Goal: Task Accomplishment & Management: Use online tool/utility

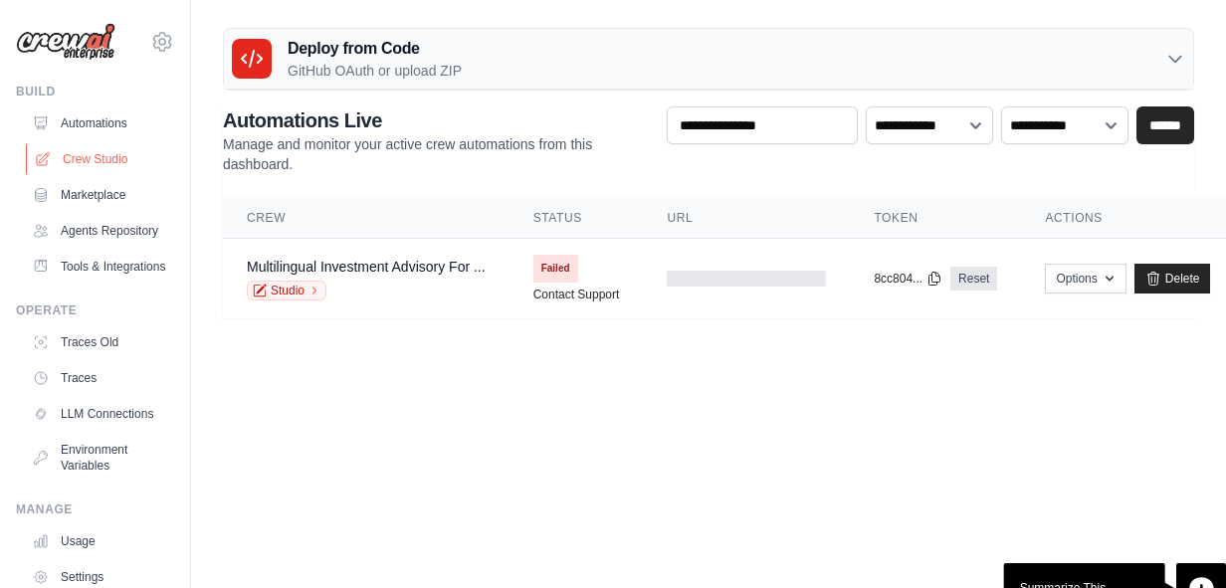
click at [108, 152] on link "Crew Studio" at bounding box center [101, 159] width 150 height 32
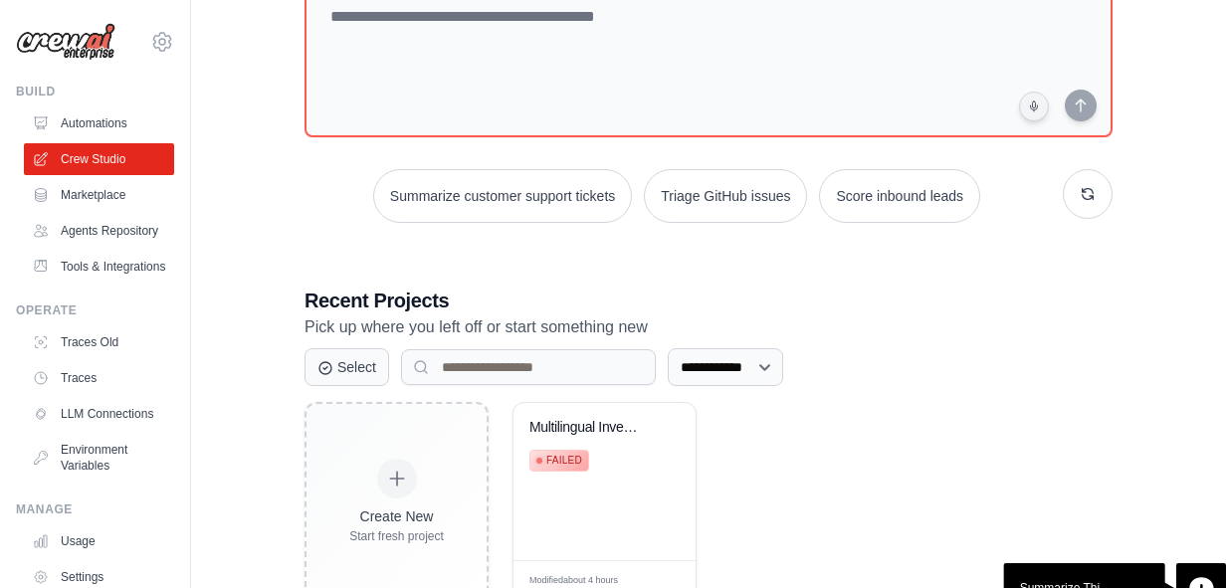
scroll to position [213, 0]
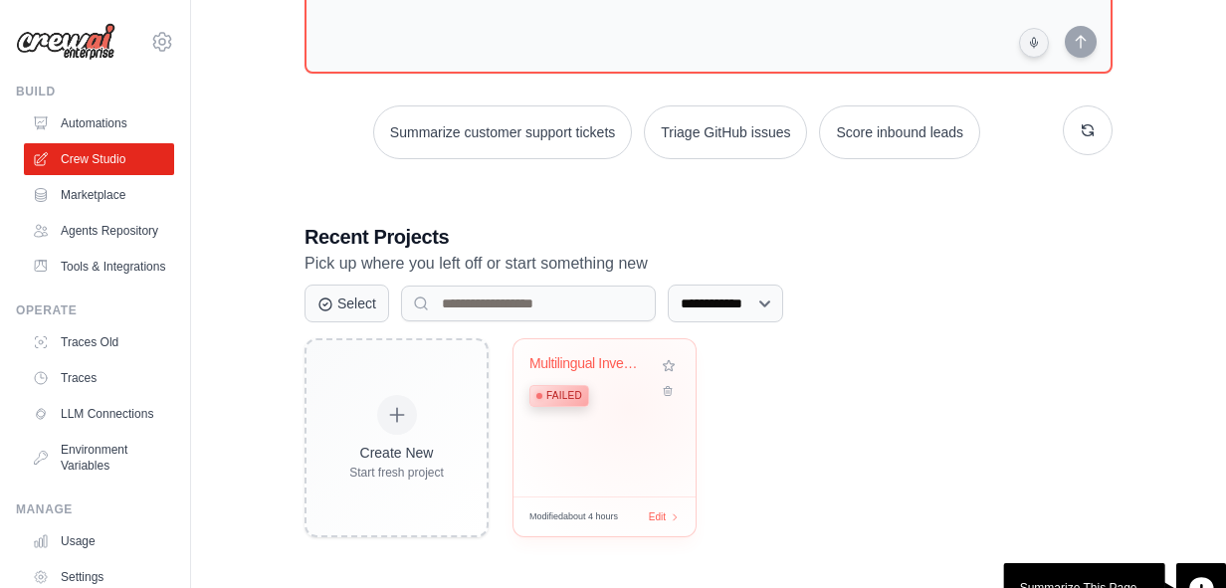
click at [631, 407] on div "Multilingual Investment Advisory fo... Failed" at bounding box center [589, 385] width 120 height 61
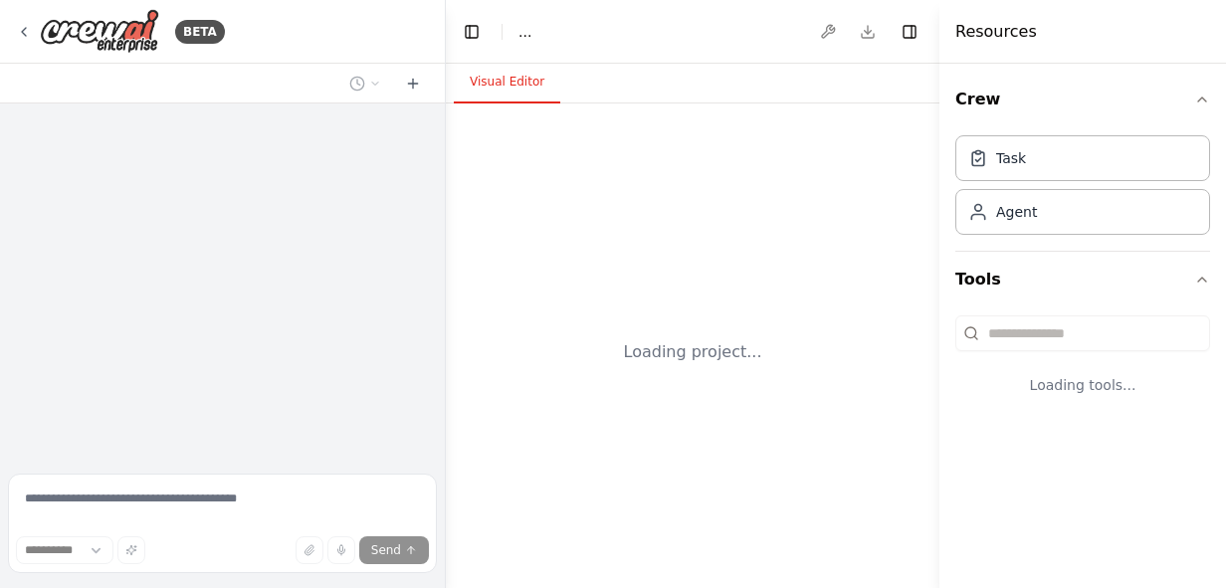
select select "****"
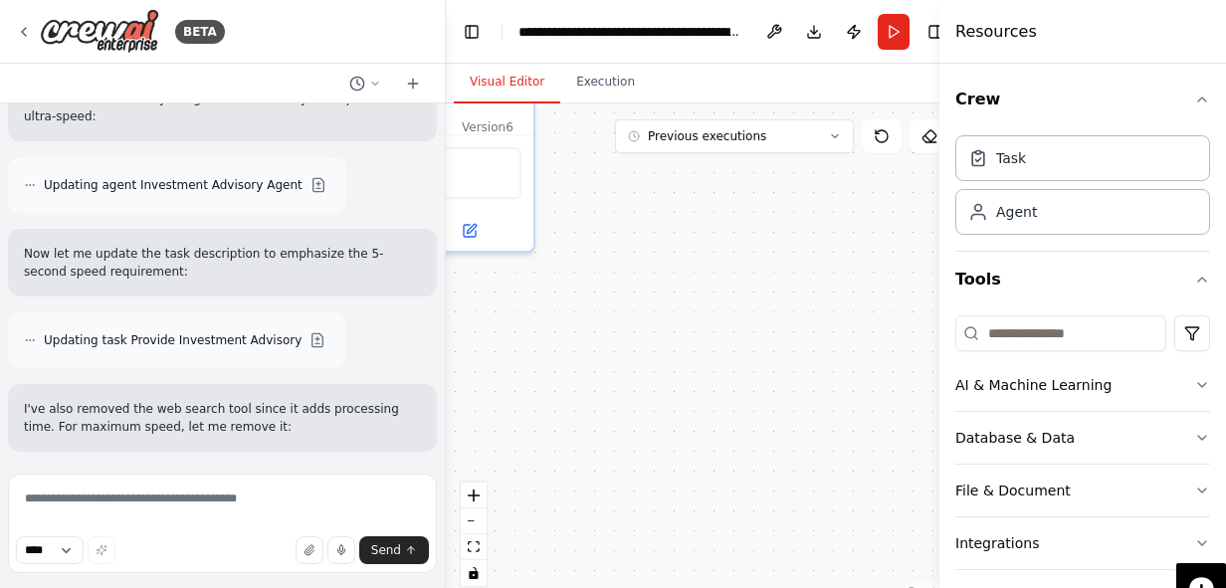
scroll to position [21461, 0]
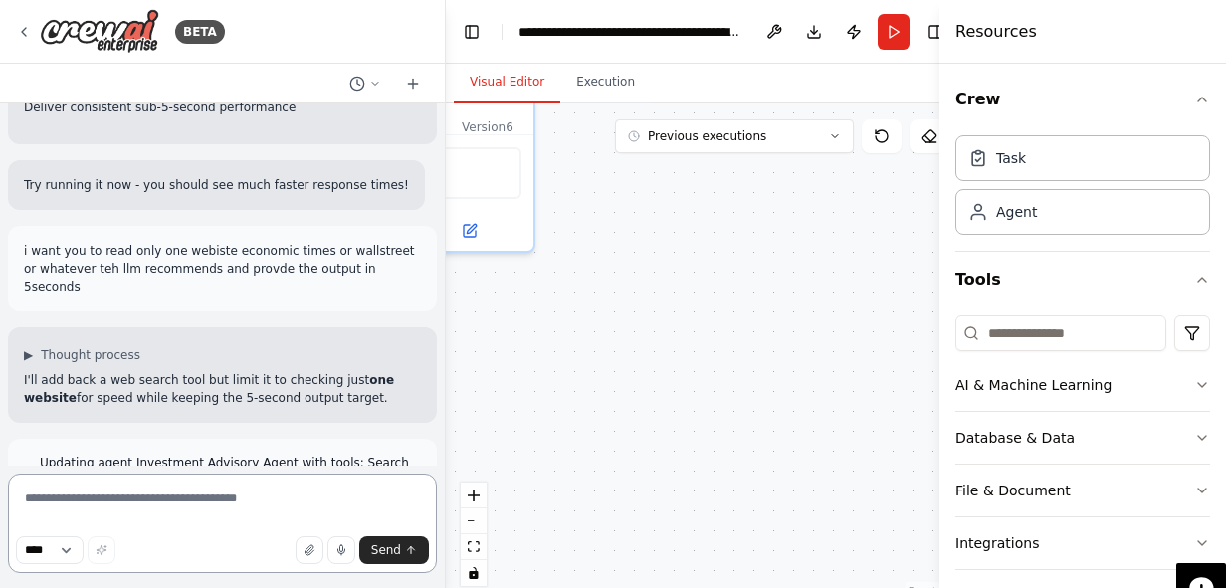
click at [79, 506] on textarea at bounding box center [222, 523] width 429 height 99
type textarea "*"
type textarea "**********"
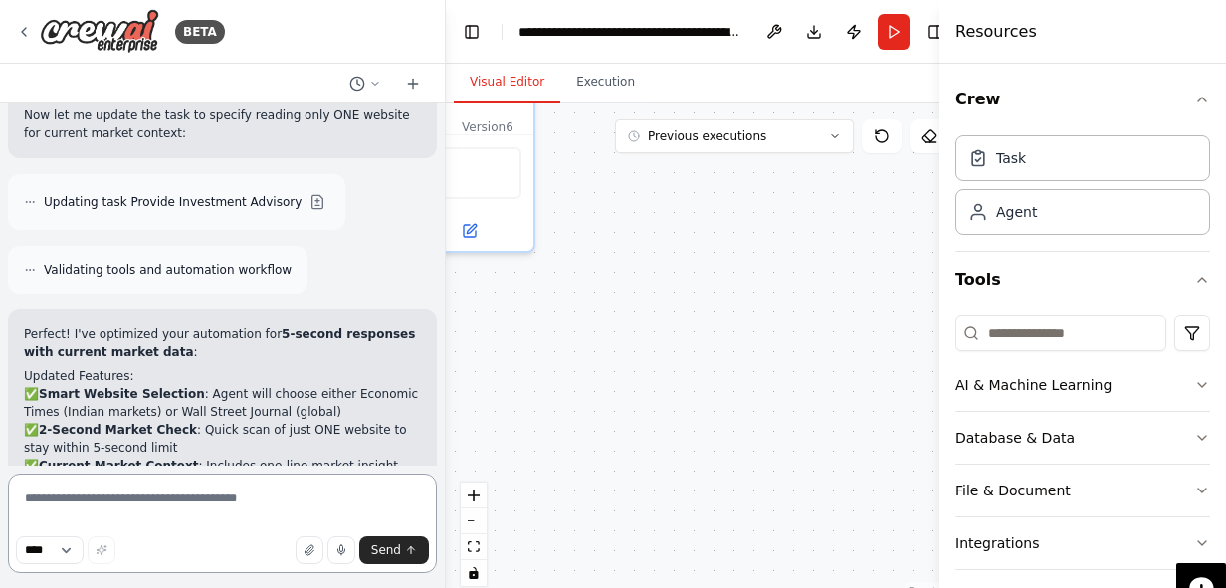
scroll to position [21873, 0]
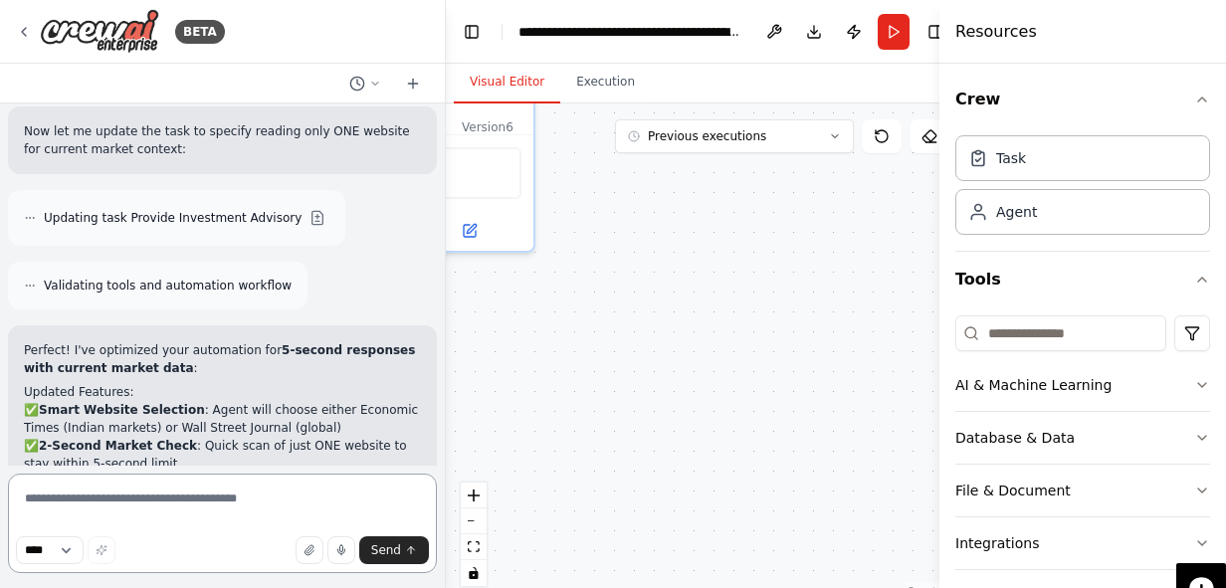
click at [72, 493] on textarea at bounding box center [222, 523] width 429 height 99
type textarea "*"
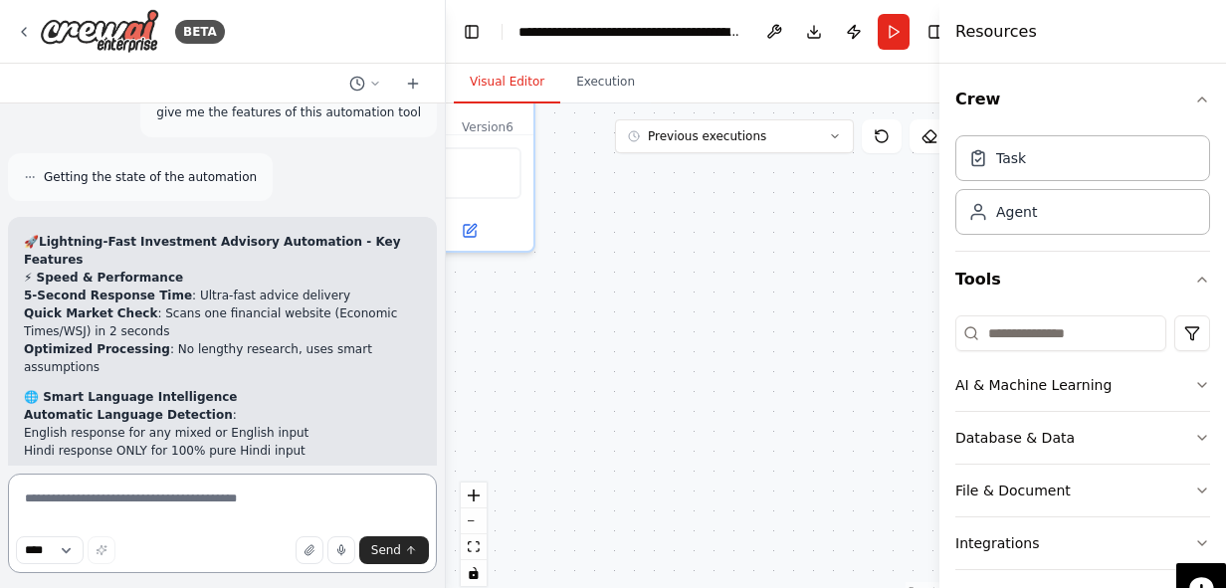
scroll to position [22695, 0]
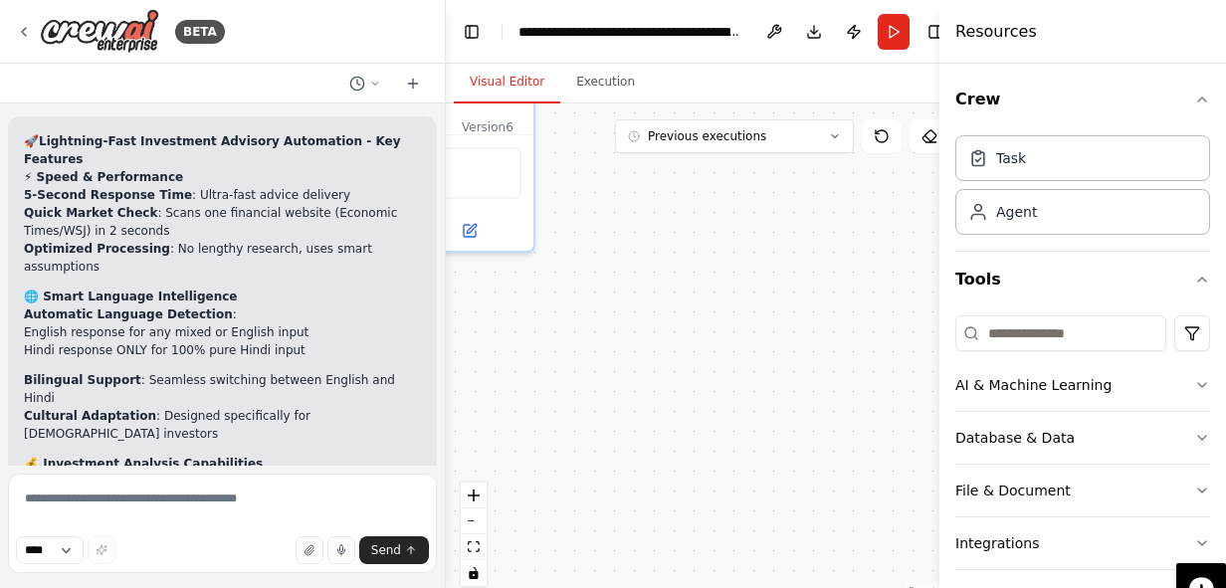
drag, startPoint x: 117, startPoint y: 435, endPoint x: 15, endPoint y: 163, distance: 290.3
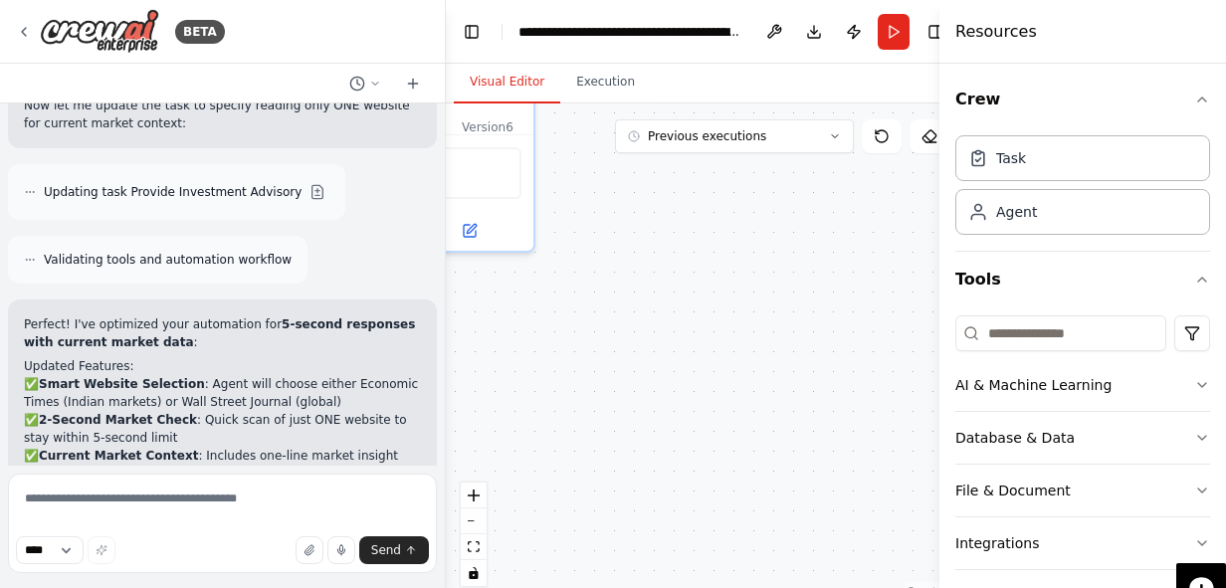
scroll to position [21898, 0]
drag, startPoint x: 27, startPoint y: 175, endPoint x: 56, endPoint y: 207, distance: 43.0
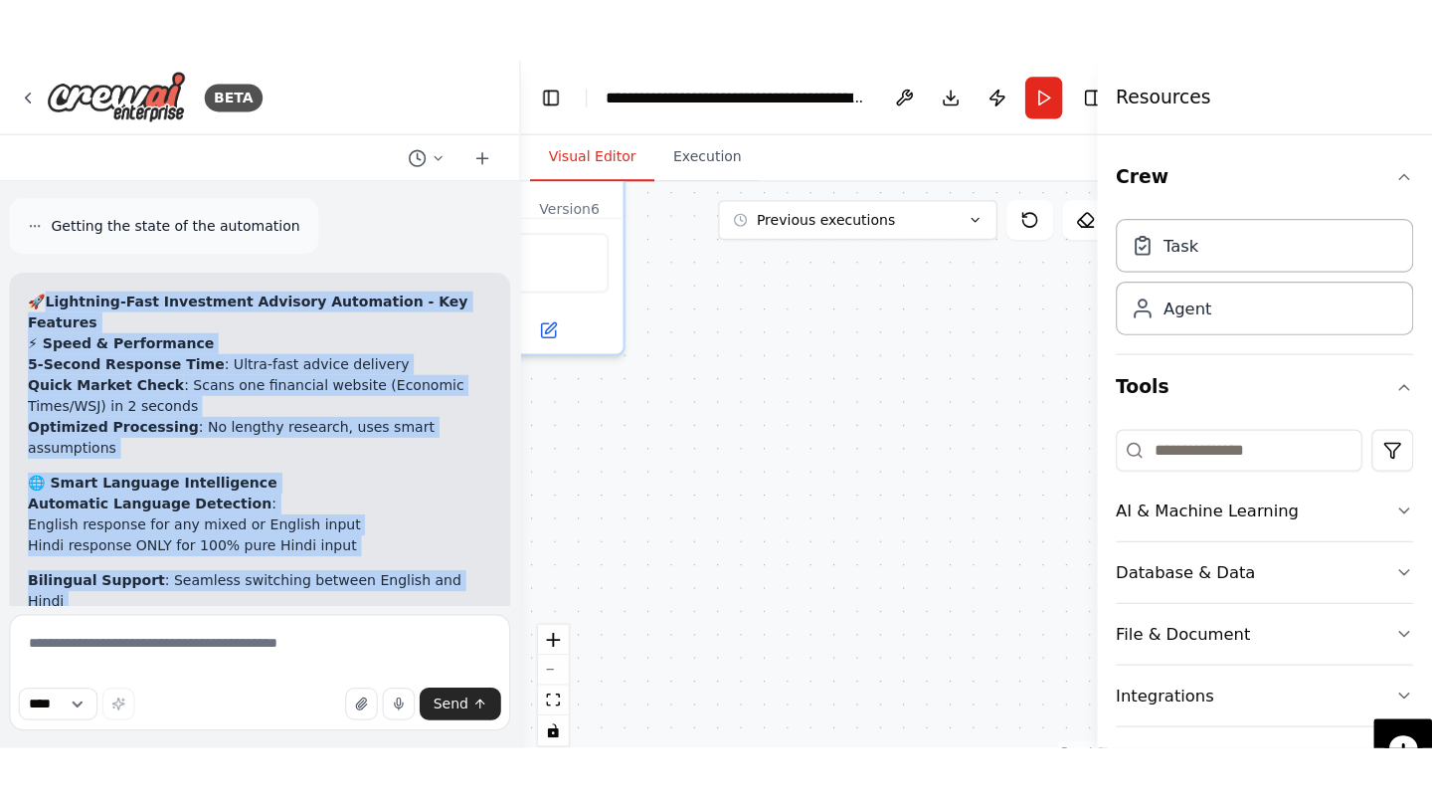
scroll to position [22695, 0]
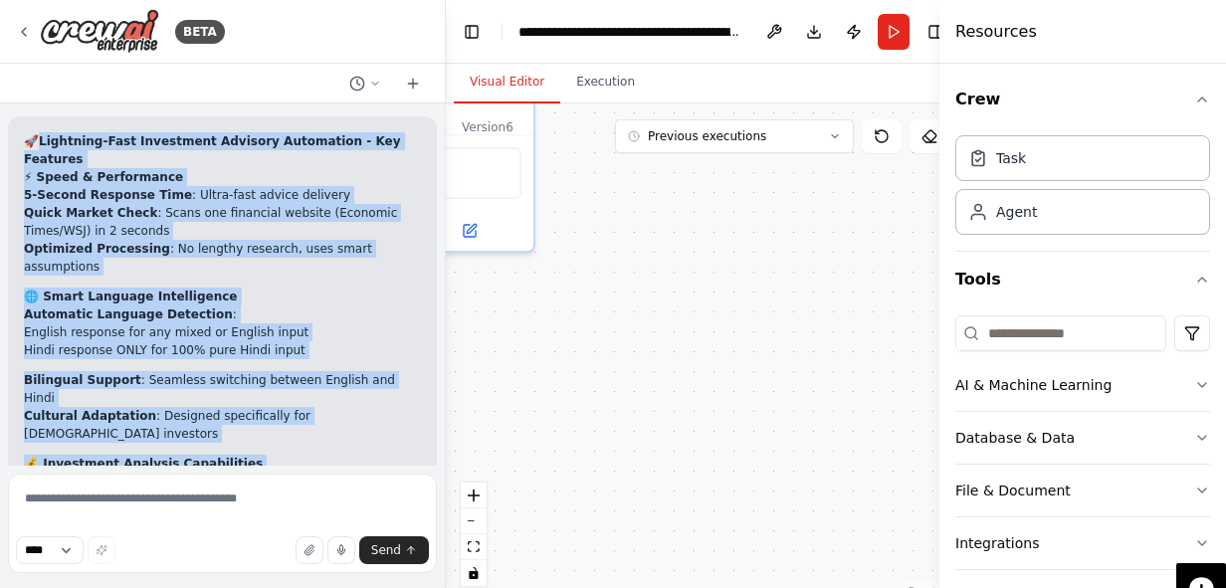
drag, startPoint x: 30, startPoint y: 188, endPoint x: 134, endPoint y: 436, distance: 268.8
copy div "🚀 Lightning-Fast Investment Advisory Automation - Key Features ⚡ Speed & Perfor…"
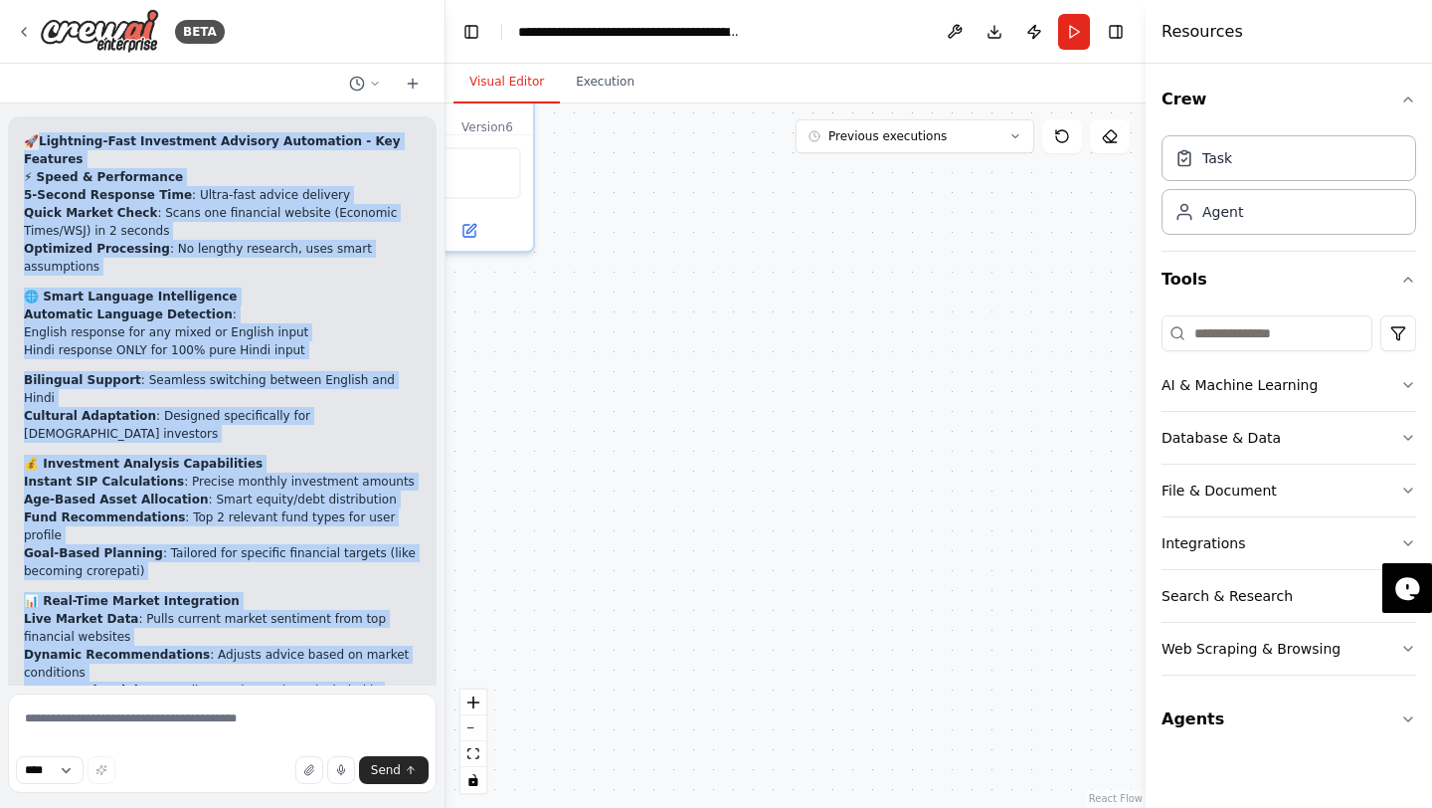
scroll to position [22475, 0]
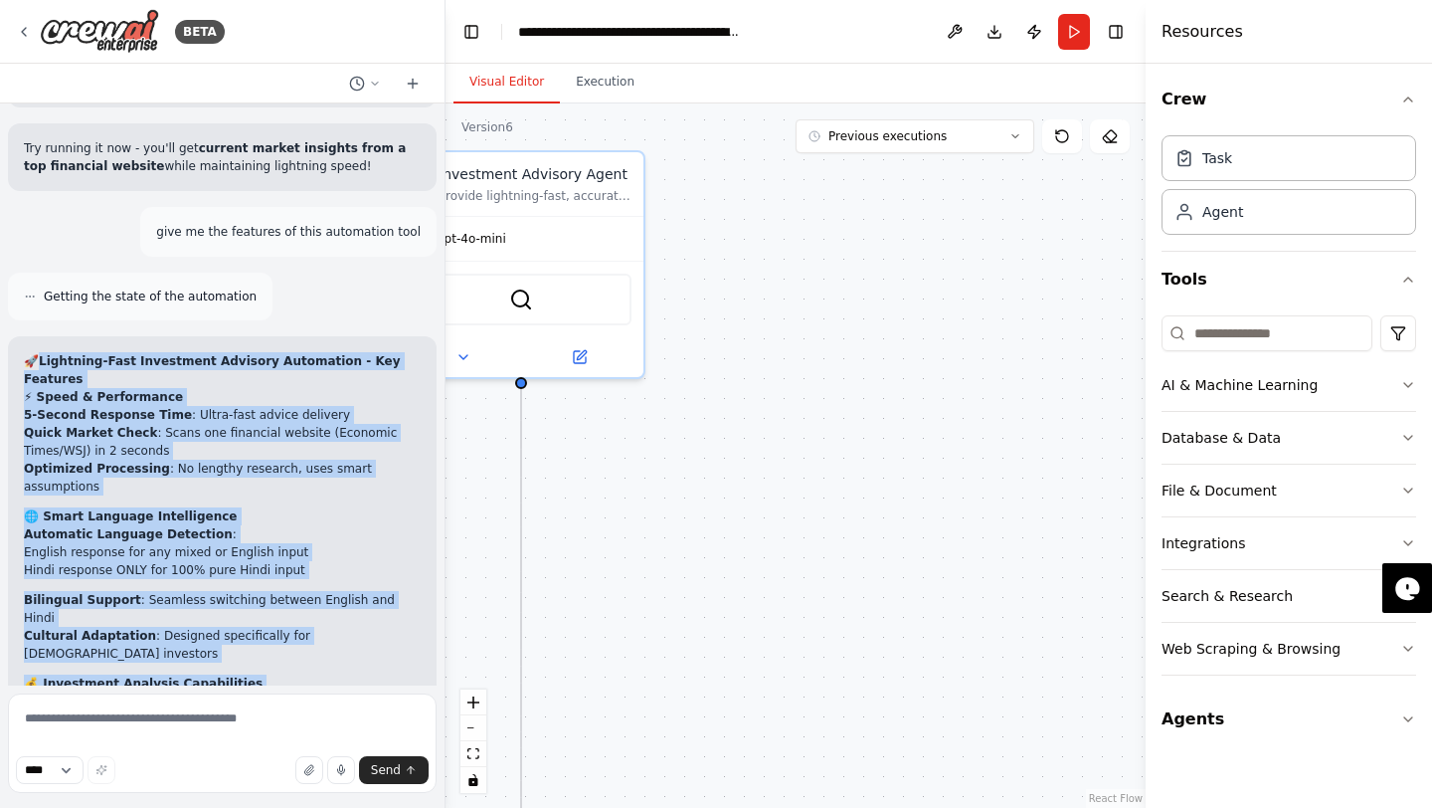
drag, startPoint x: 782, startPoint y: 446, endPoint x: 965, endPoint y: 669, distance: 289.1
click at [965, 587] on div ".deletable-edge-delete-btn { width: 20px; height: 20px; border: 0px solid #ffff…" at bounding box center [796, 455] width 700 height 704
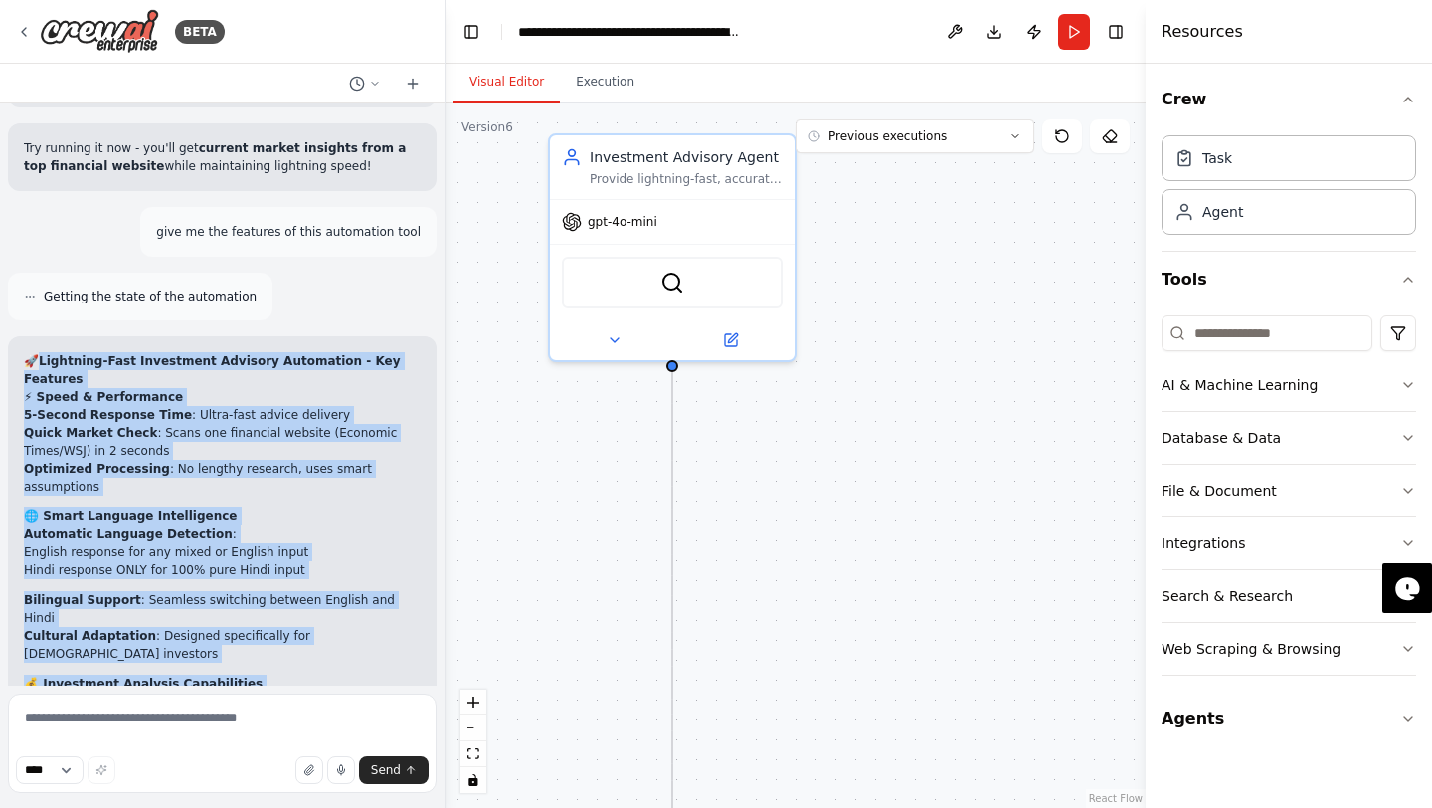
drag, startPoint x: 949, startPoint y: 643, endPoint x: 1064, endPoint y: 373, distance: 293.2
click at [1063, 377] on div ".deletable-edge-delete-btn { width: 20px; height: 20px; border: 0px solid #ffff…" at bounding box center [796, 455] width 700 height 704
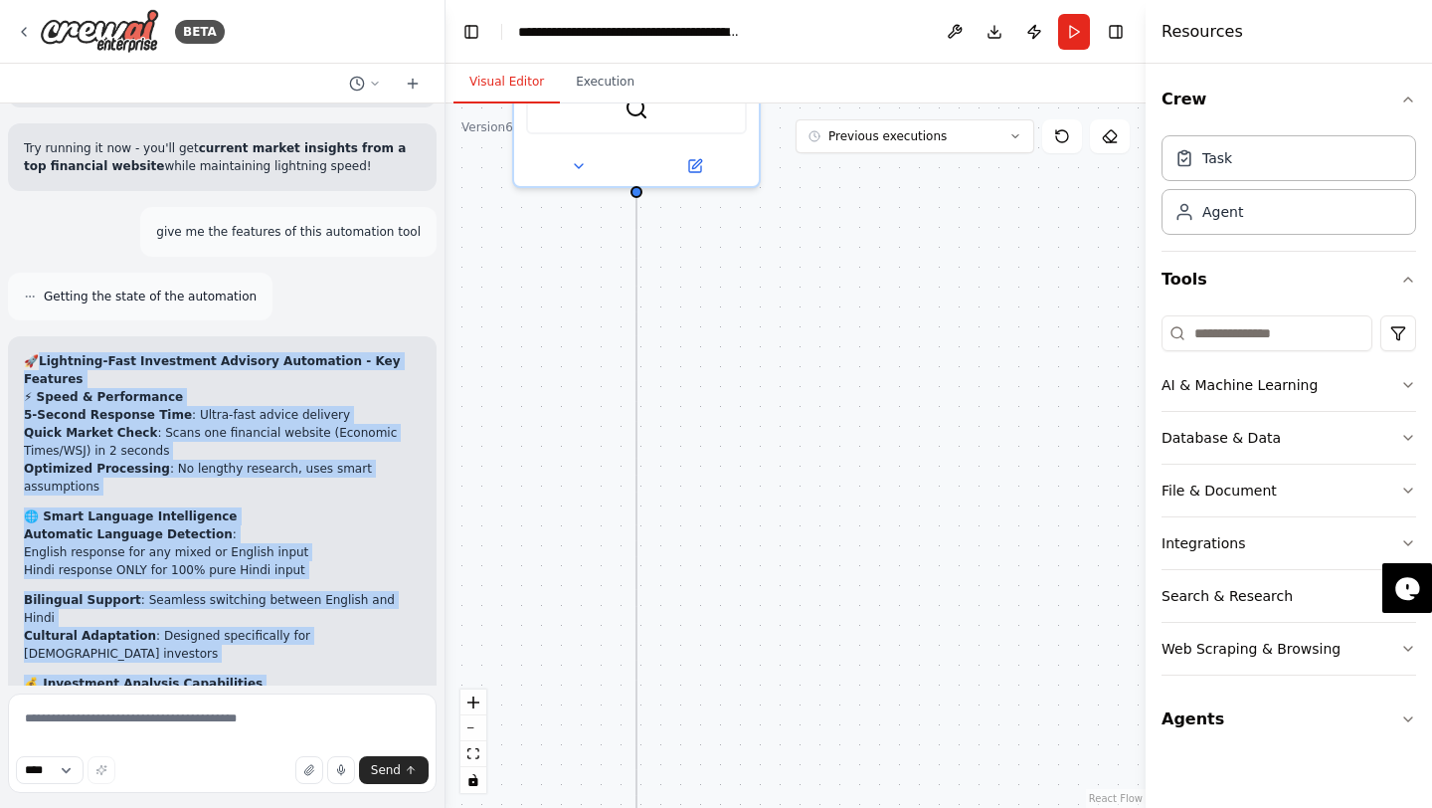
drag, startPoint x: 983, startPoint y: 482, endPoint x: 909, endPoint y: 458, distance: 77.7
click at [909, 458] on div ".deletable-edge-delete-btn { width: 20px; height: 20px; border: 0px solid #ffff…" at bounding box center [796, 455] width 700 height 704
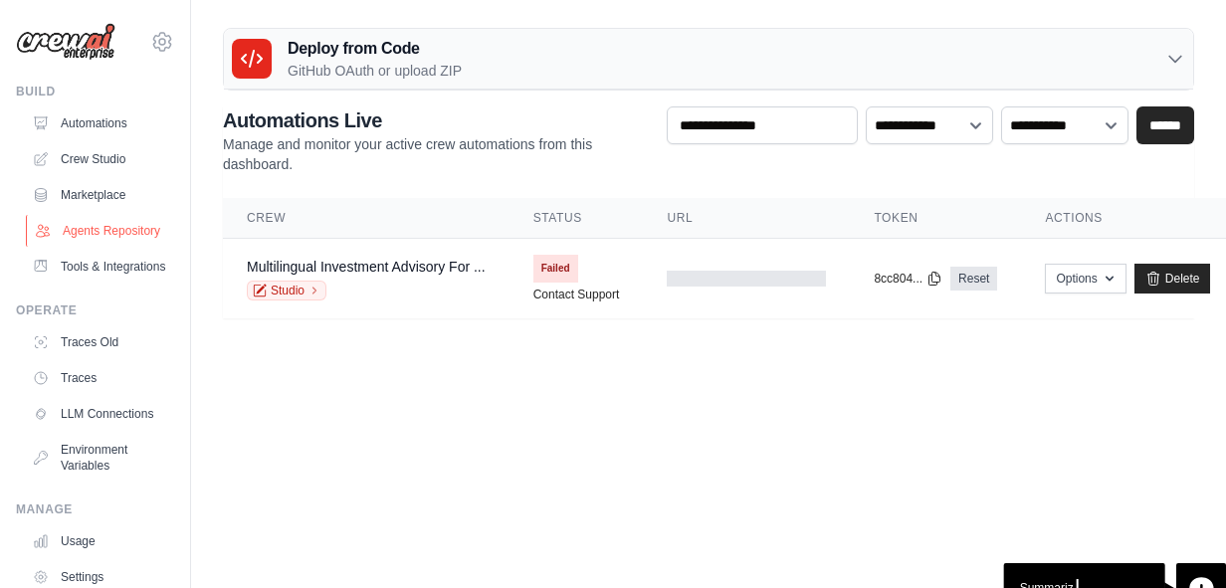
click at [100, 235] on link "Agents Repository" at bounding box center [101, 231] width 150 height 32
